Goal: Task Accomplishment & Management: Manage account settings

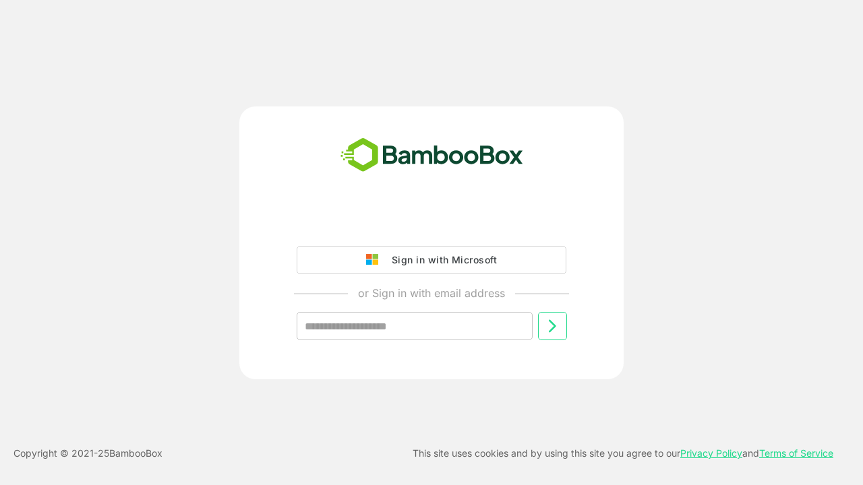
type input "**********"
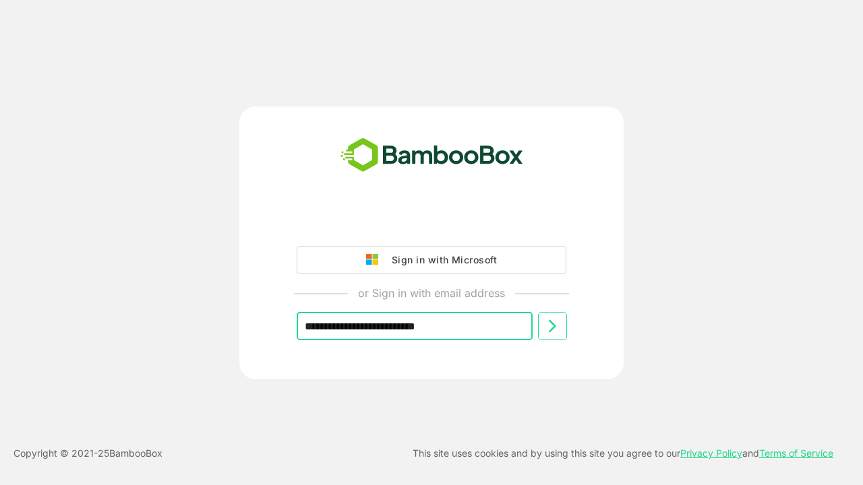
click at [552, 326] on icon at bounding box center [552, 326] width 16 height 16
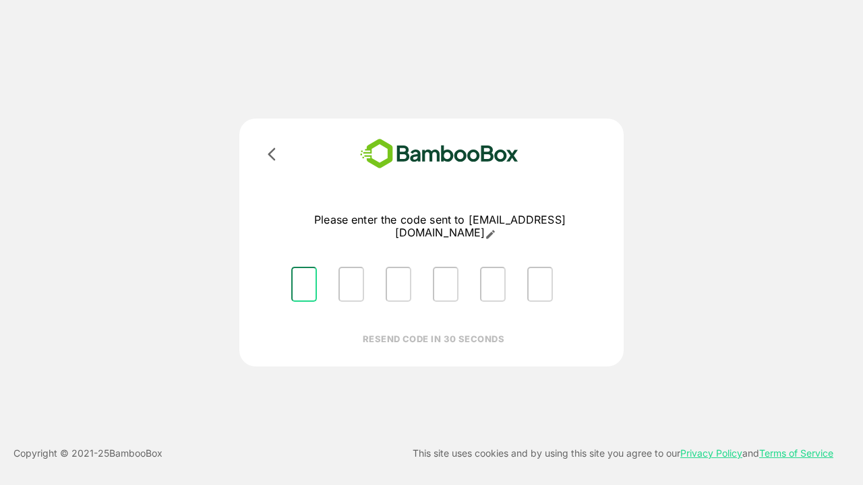
type input "*"
